Goal: Task Accomplishment & Management: Complete application form

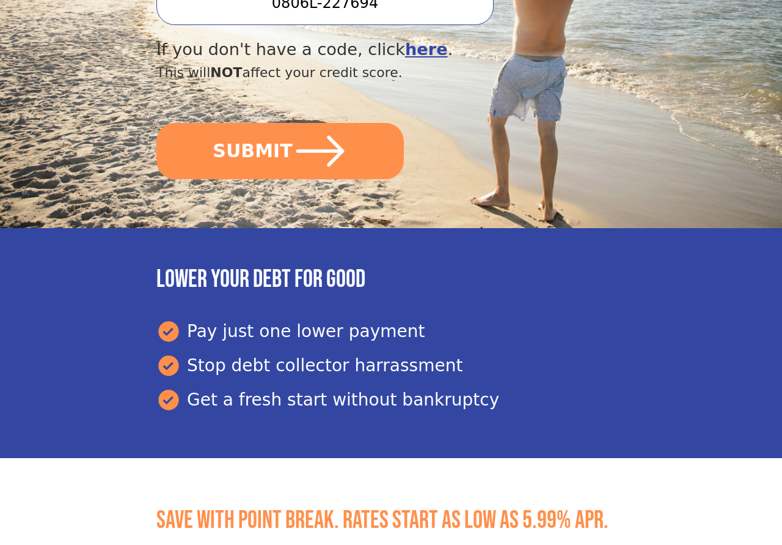
scroll to position [374, 0]
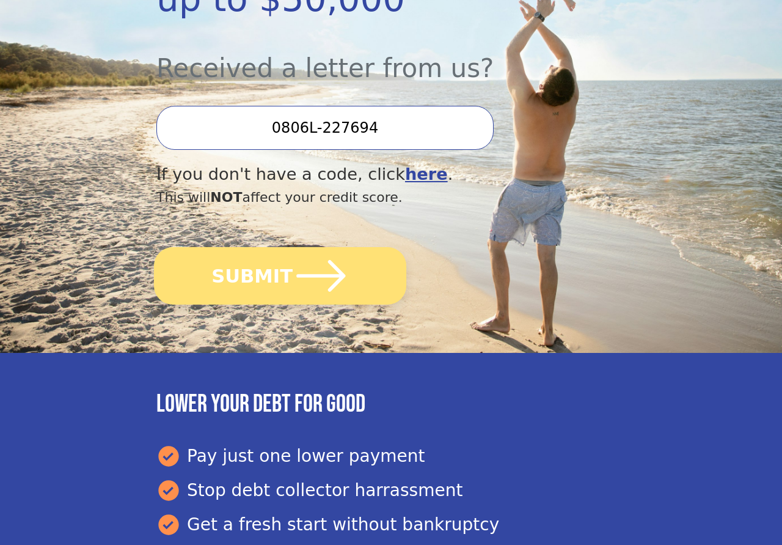
click at [277, 247] on button "SUBMIT" at bounding box center [280, 275] width 252 height 57
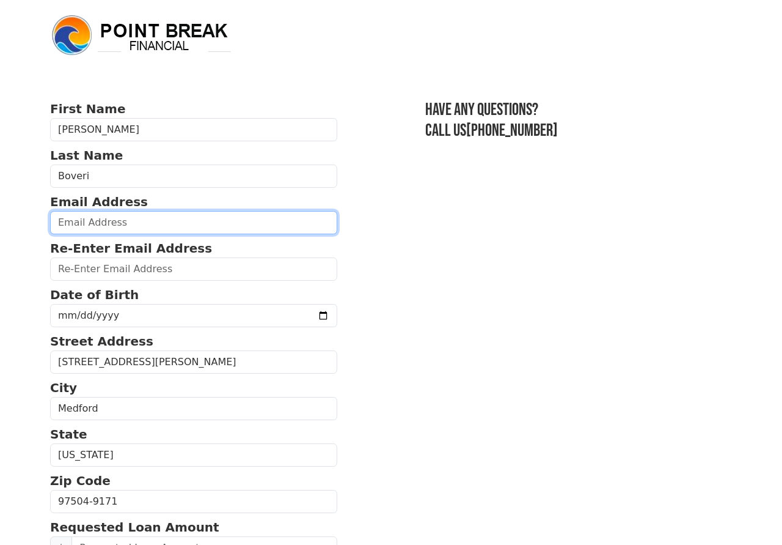
click at [133, 221] on input "email" at bounding box center [193, 222] width 287 height 23
type input "[EMAIL_ADDRESS][DOMAIN_NAME]"
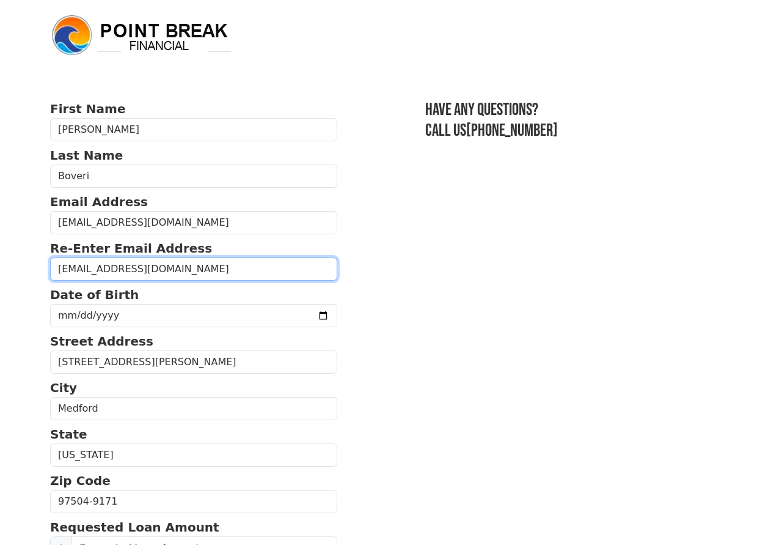
type input "[EMAIL_ADDRESS][DOMAIN_NAME]"
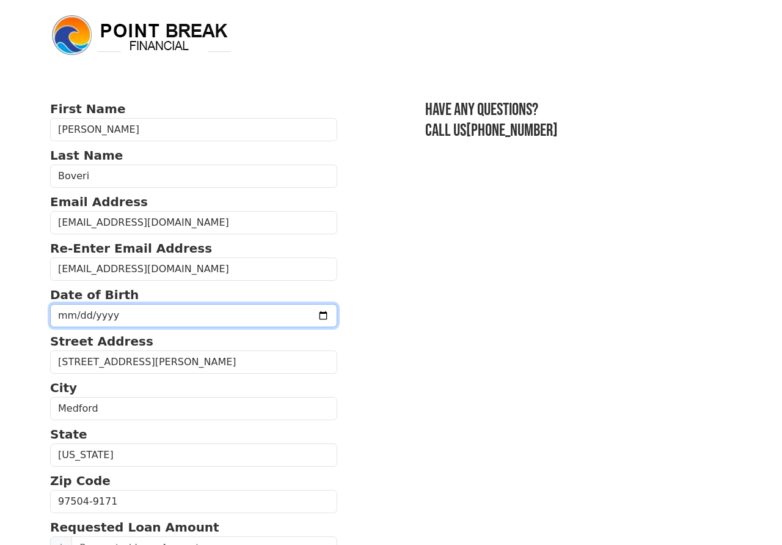
type input "[DATE]"
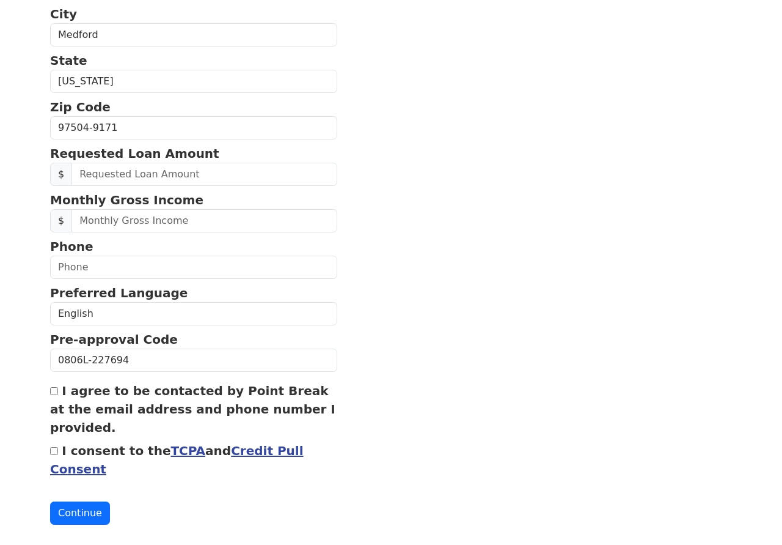
scroll to position [374, 0]
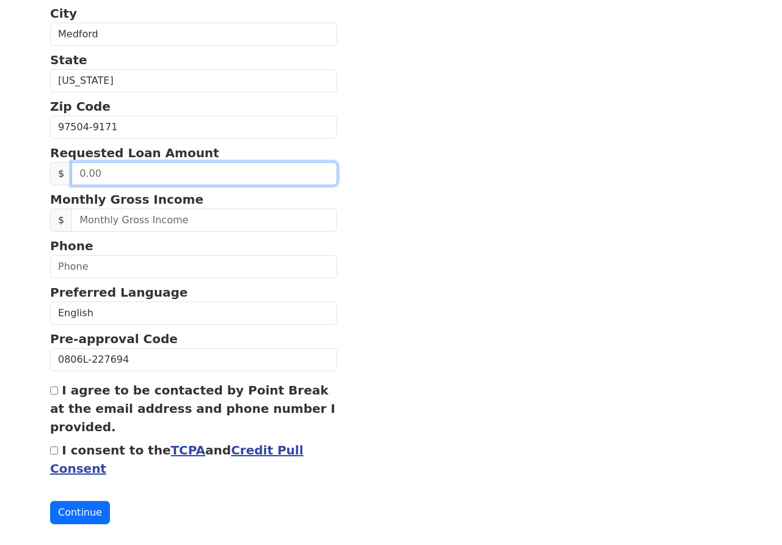
click at [128, 172] on input "text" at bounding box center [205, 173] width 266 height 23
type input "5,000.00"
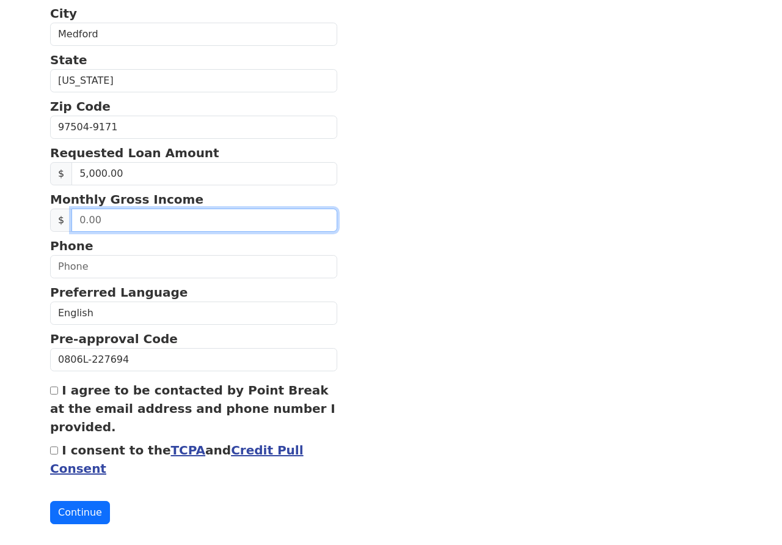
click at [171, 226] on input "text" at bounding box center [205, 219] width 266 height 23
type input "1,850.00"
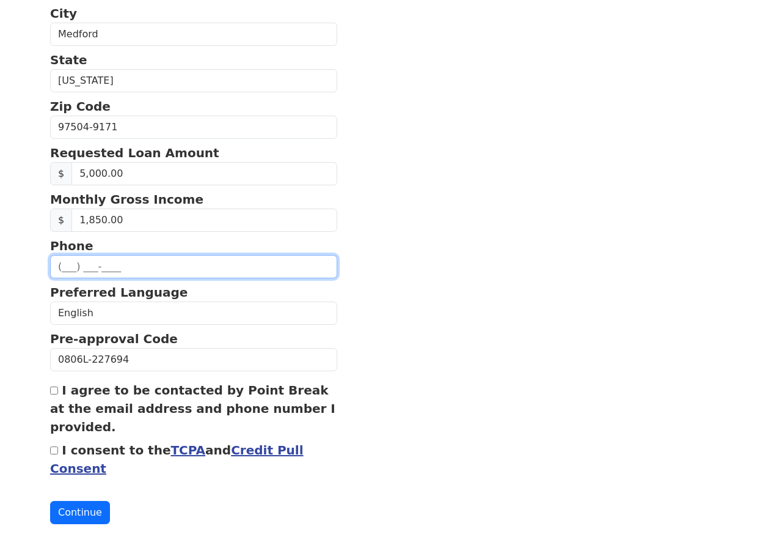
click at [153, 269] on input "text" at bounding box center [193, 266] width 287 height 23
type input "[PHONE_NUMBER]"
click at [54, 394] on input "I agree to be contacted by Point Break at the email address and phone number I …" at bounding box center [54, 390] width 8 height 8
checkbox input "true"
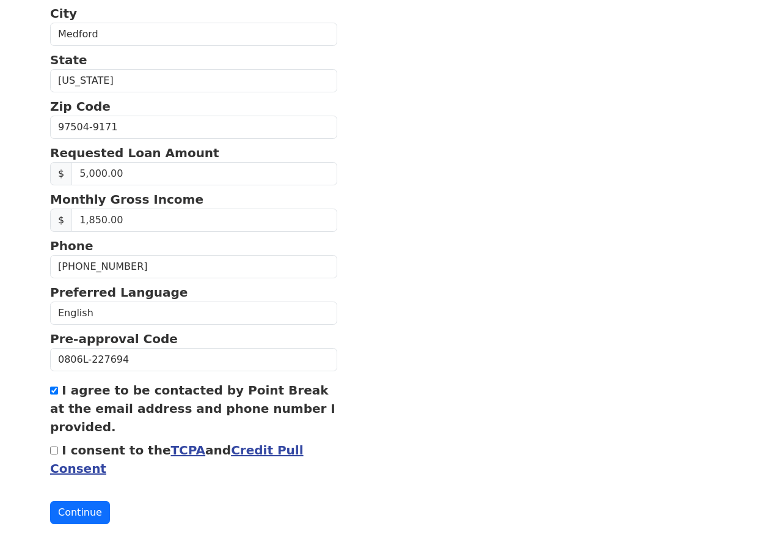
click at [58, 454] on input "I consent to the TCPA and Credit Pull Consent" at bounding box center [54, 450] width 8 height 8
checkbox input "true"
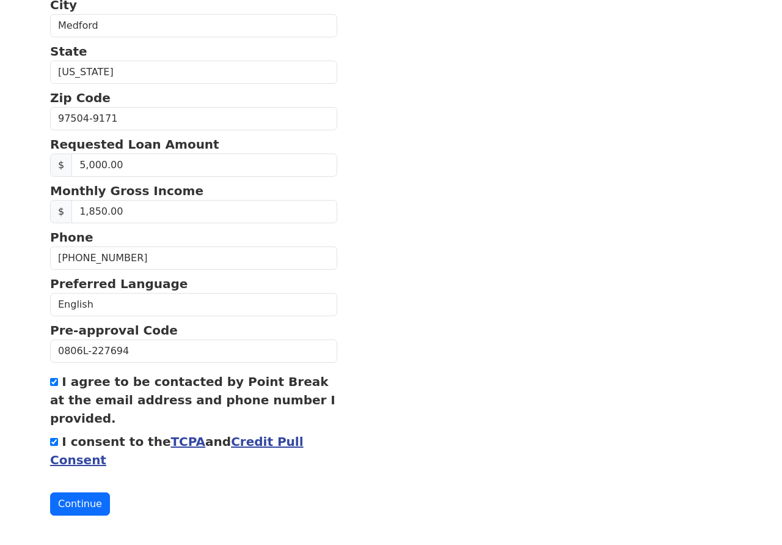
scroll to position [390, 0]
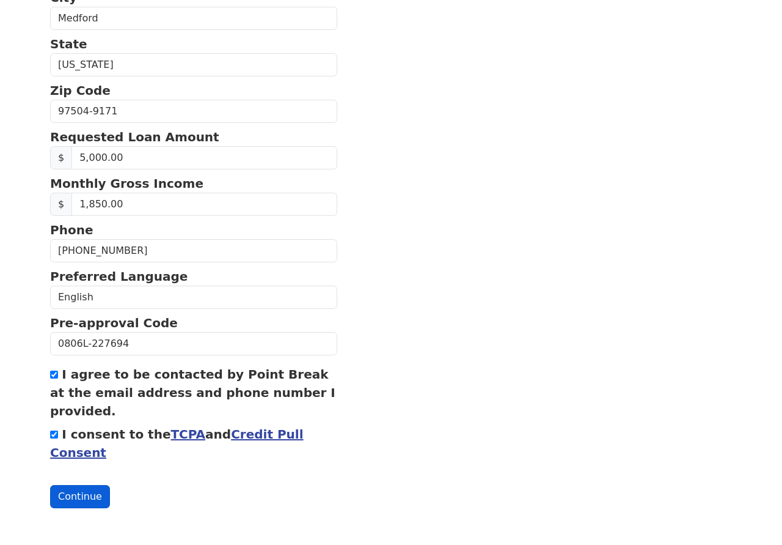
click at [77, 496] on button "Continue" at bounding box center [80, 496] width 60 height 23
